Goal: Task Accomplishment & Management: Use online tool/utility

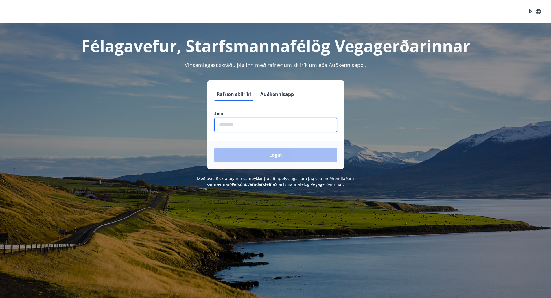
click at [240, 125] on input "phone" at bounding box center [275, 125] width 123 height 14
type input "********"
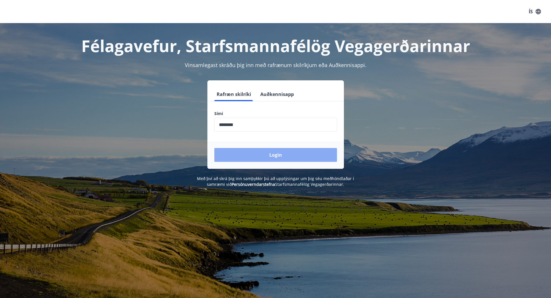
click at [268, 153] on button "Login" at bounding box center [275, 155] width 123 height 14
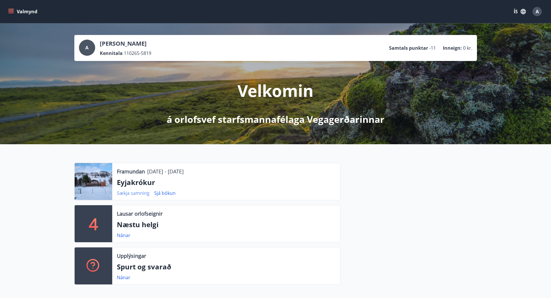
click at [135, 193] on link "Sækja samning" at bounding box center [133, 193] width 33 height 6
click at [13, 10] on icon "menu" at bounding box center [11, 12] width 6 height 6
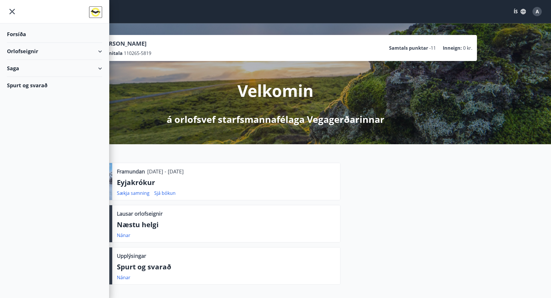
click at [101, 52] on div "Orlofseignir" at bounding box center [54, 51] width 95 height 17
click at [35, 77] on div "Bókunardagatal" at bounding box center [55, 78] width 86 height 12
